Goal: Task Accomplishment & Management: Use online tool/utility

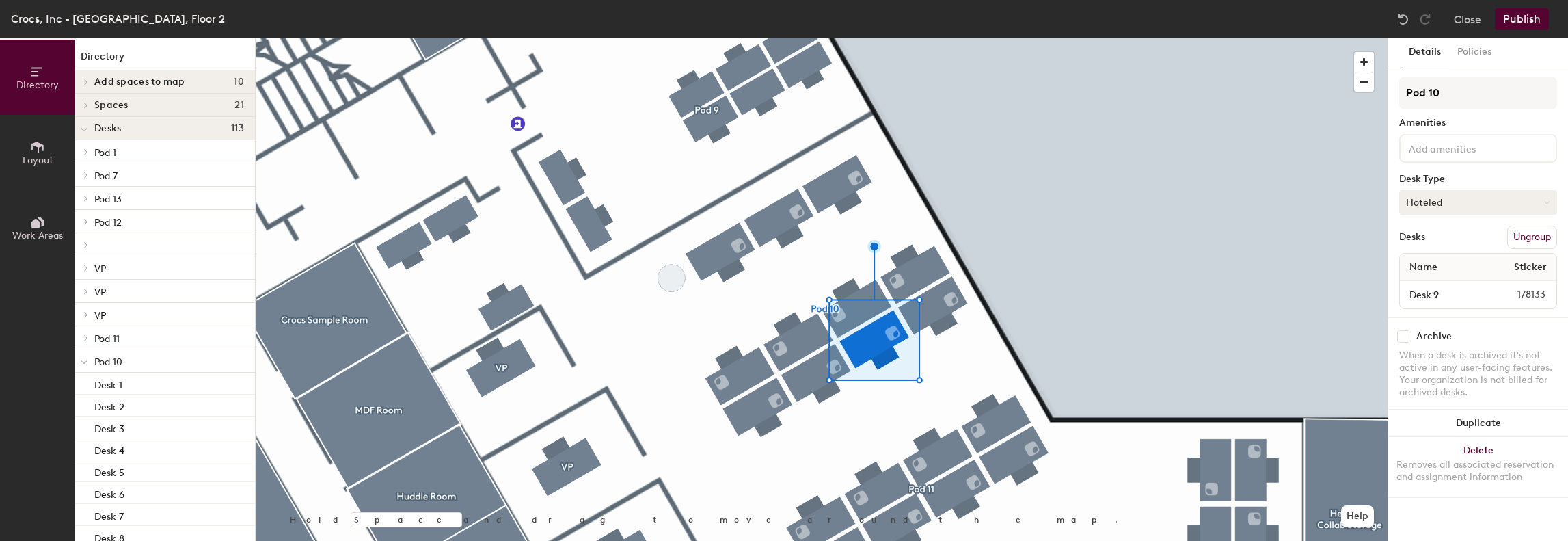
click at [1532, 199] on button "Hoteled" at bounding box center [1478, 203] width 158 height 25
click at [1473, 251] on div "Assigned" at bounding box center [1468, 245] width 137 height 21
click at [1519, 21] on button "Publish" at bounding box center [1521, 19] width 54 height 22
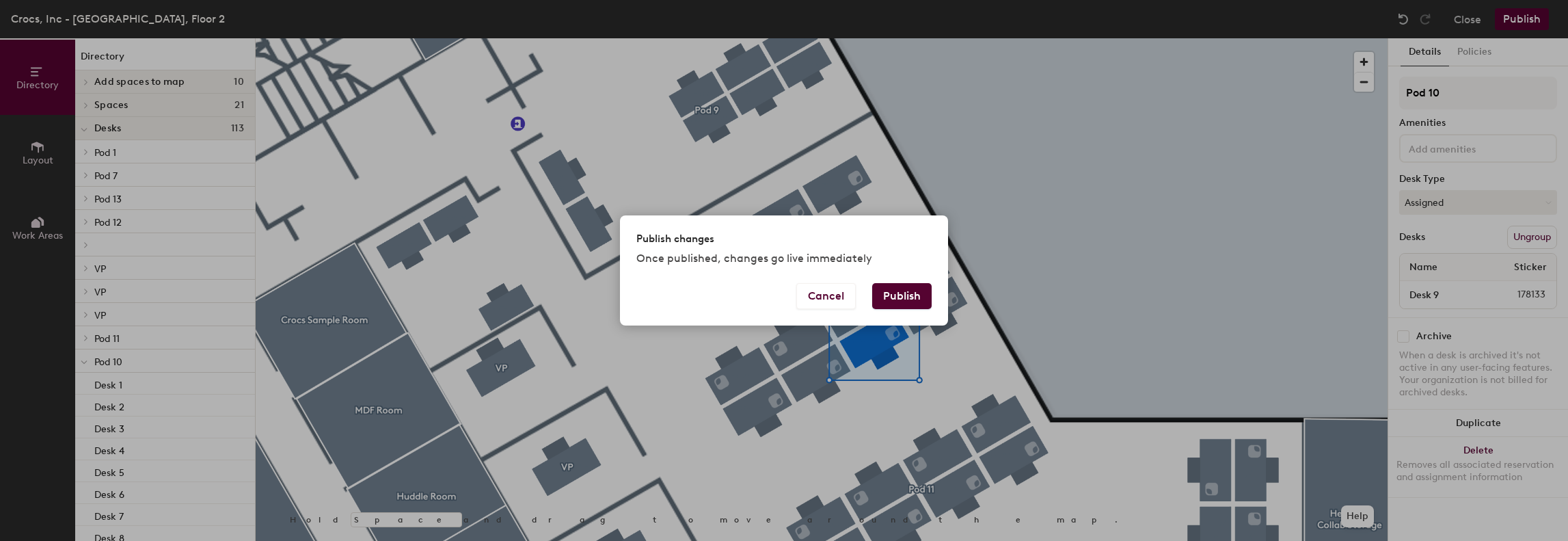
click at [882, 295] on button "Publish" at bounding box center [902, 296] width 60 height 26
